Goal: Find specific page/section: Find specific page/section

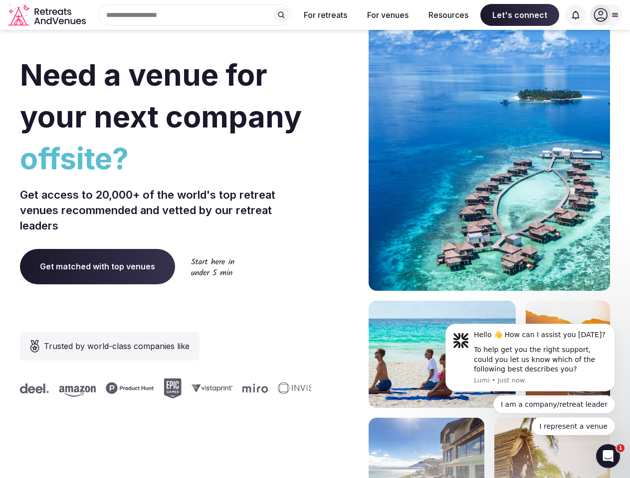
click at [315, 239] on div "Need a venue for your next company offsite? Get access to 20,000+ of the world'…" at bounding box center [315, 298] width 590 height 601
click at [195, 15] on div "Search Popular Destinations [GEOGRAPHIC_DATA], [GEOGRAPHIC_DATA] [GEOGRAPHIC_DA…" at bounding box center [191, 14] width 202 height 21
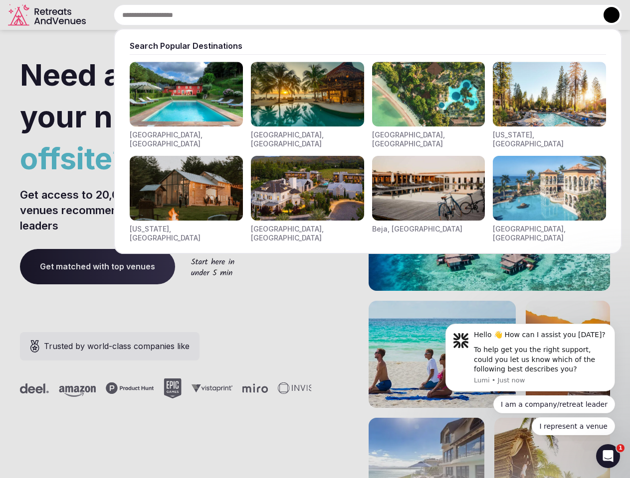
click at [281, 15] on input "text" at bounding box center [368, 14] width 508 height 21
click at [325, 15] on input "text" at bounding box center [368, 14] width 508 height 21
click at [387, 15] on input "text" at bounding box center [368, 14] width 508 height 21
click at [448, 15] on input "text" at bounding box center [368, 14] width 508 height 21
click at [519, 15] on input "text" at bounding box center [368, 14] width 508 height 21
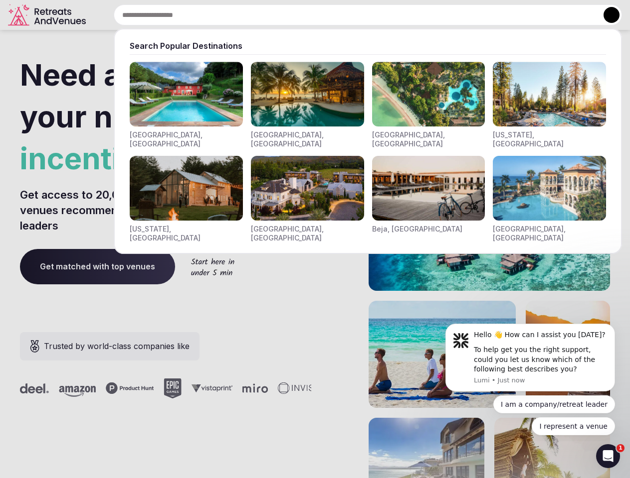
click at [575, 15] on input "text" at bounding box center [368, 14] width 508 height 21
click at [606, 15] on button at bounding box center [611, 15] width 16 height 16
